Goal: Contribute content

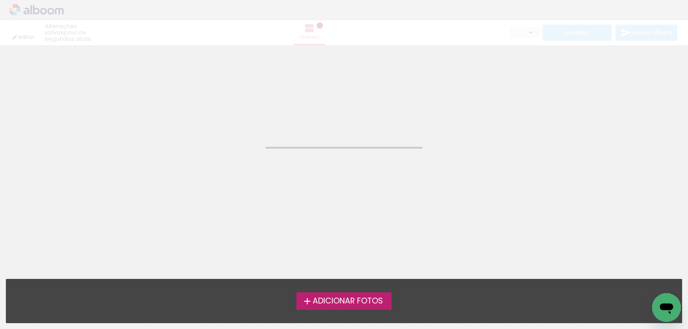
click at [353, 299] on span "Adicionar Fotos" at bounding box center [348, 302] width 70 height 8
click at [0, 0] on input "file" at bounding box center [0, 0] width 0 height 0
click at [627, 28] on div "editar poucos segundos atrás. Lâminas Finalizar Enviar álbum" at bounding box center [344, 22] width 688 height 45
